Goal: Navigation & Orientation: Find specific page/section

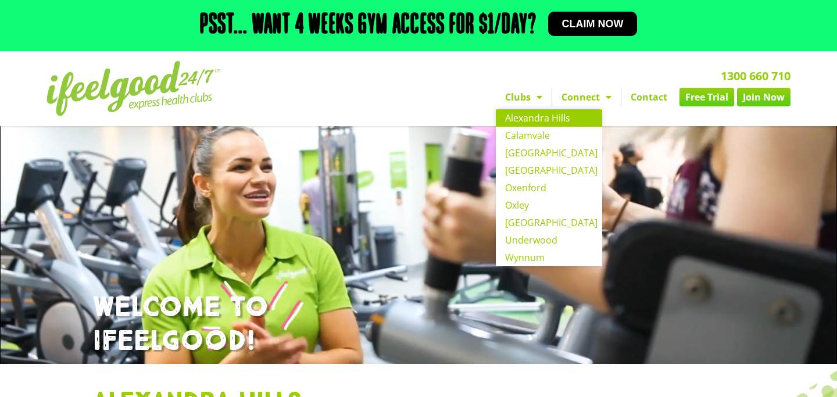
click at [528, 95] on link "Clubs" at bounding box center [524, 97] width 56 height 19
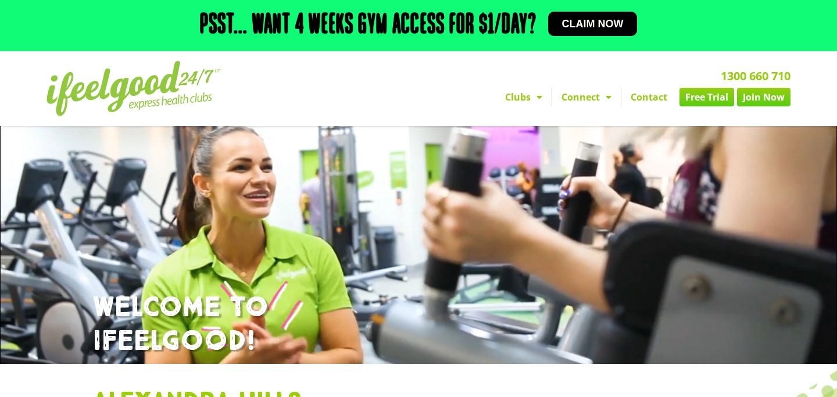
click at [528, 95] on link "Clubs" at bounding box center [524, 97] width 56 height 19
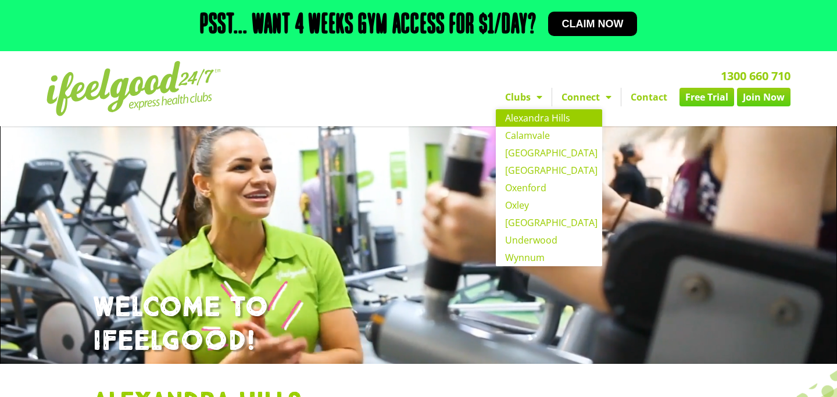
click at [535, 114] on link "Alexandra Hills" at bounding box center [549, 117] width 106 height 17
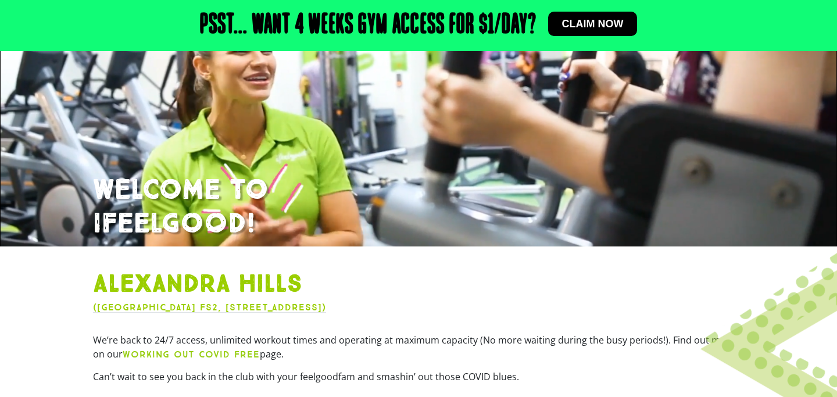
scroll to position [119, 0]
